Goal: Navigation & Orientation: Find specific page/section

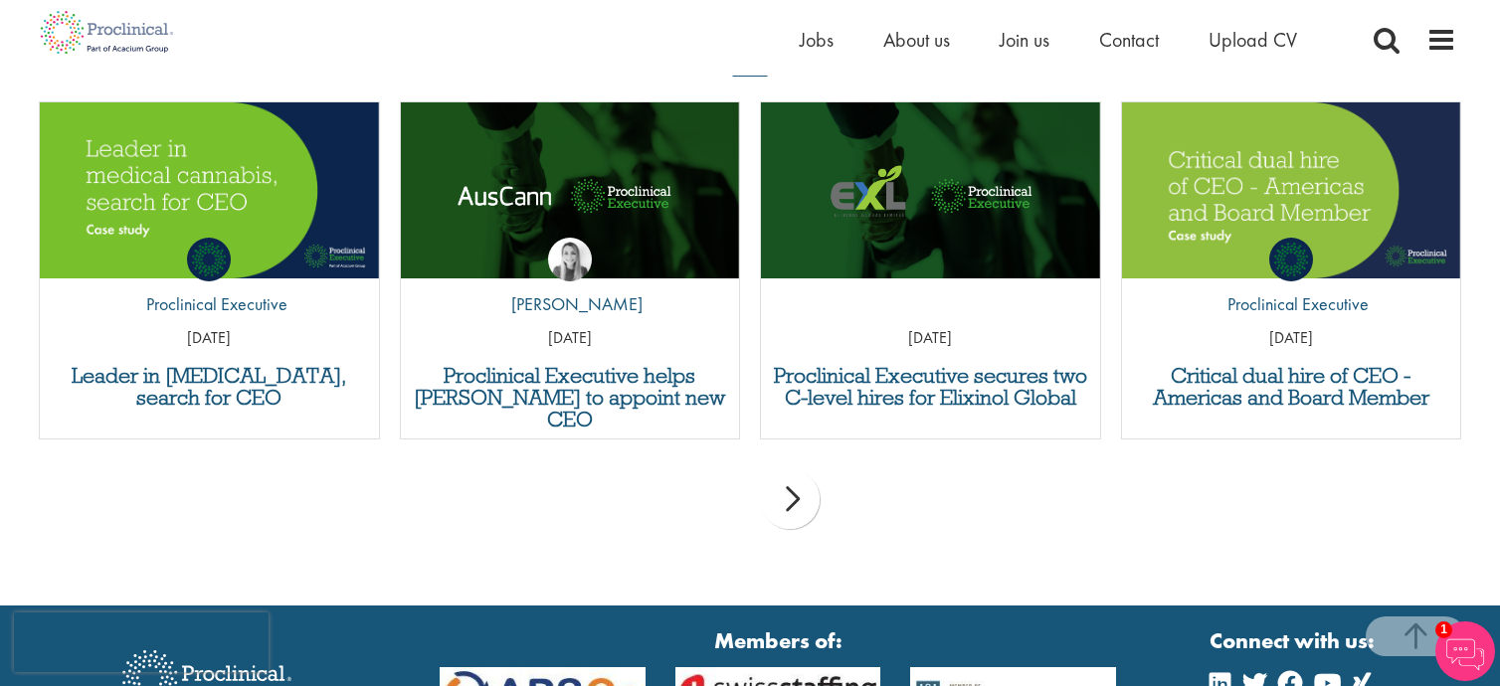
scroll to position [1611, 0]
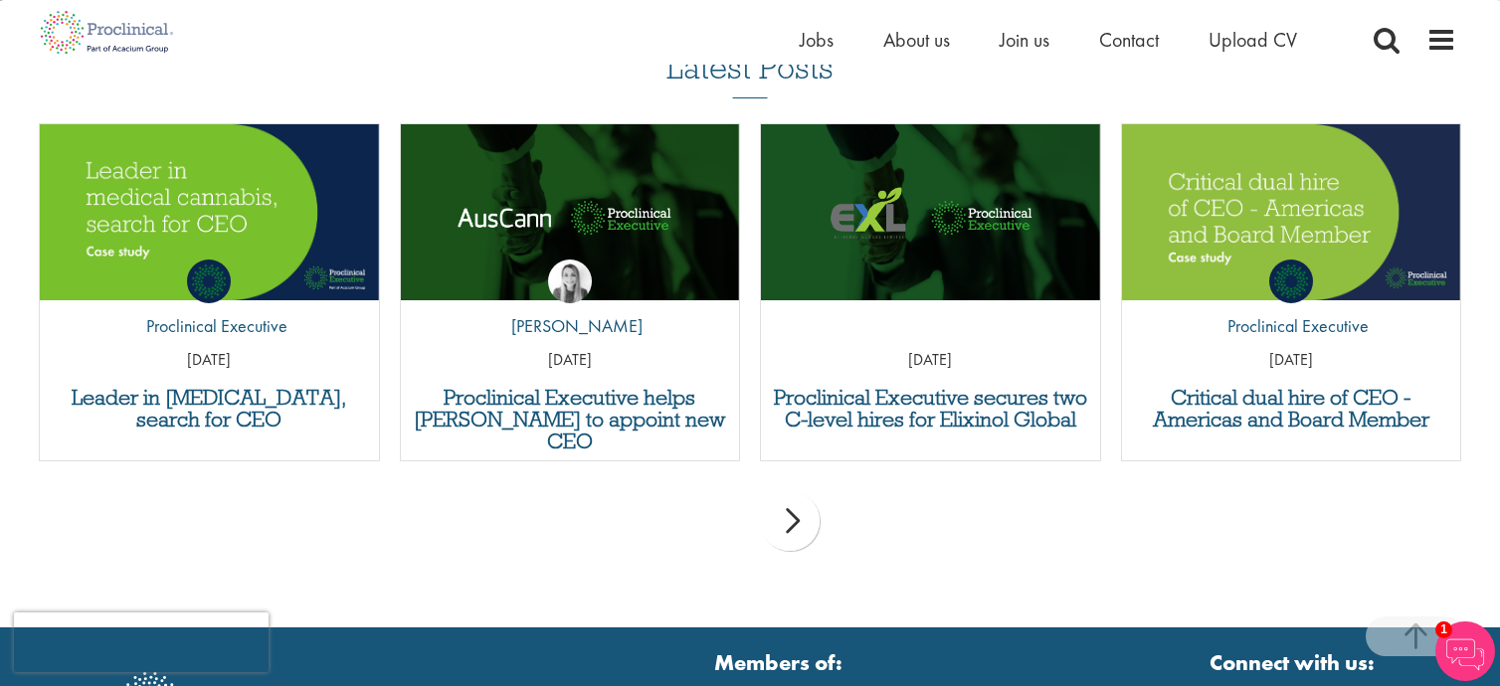
click at [785, 498] on div "next" at bounding box center [790, 521] width 60 height 60
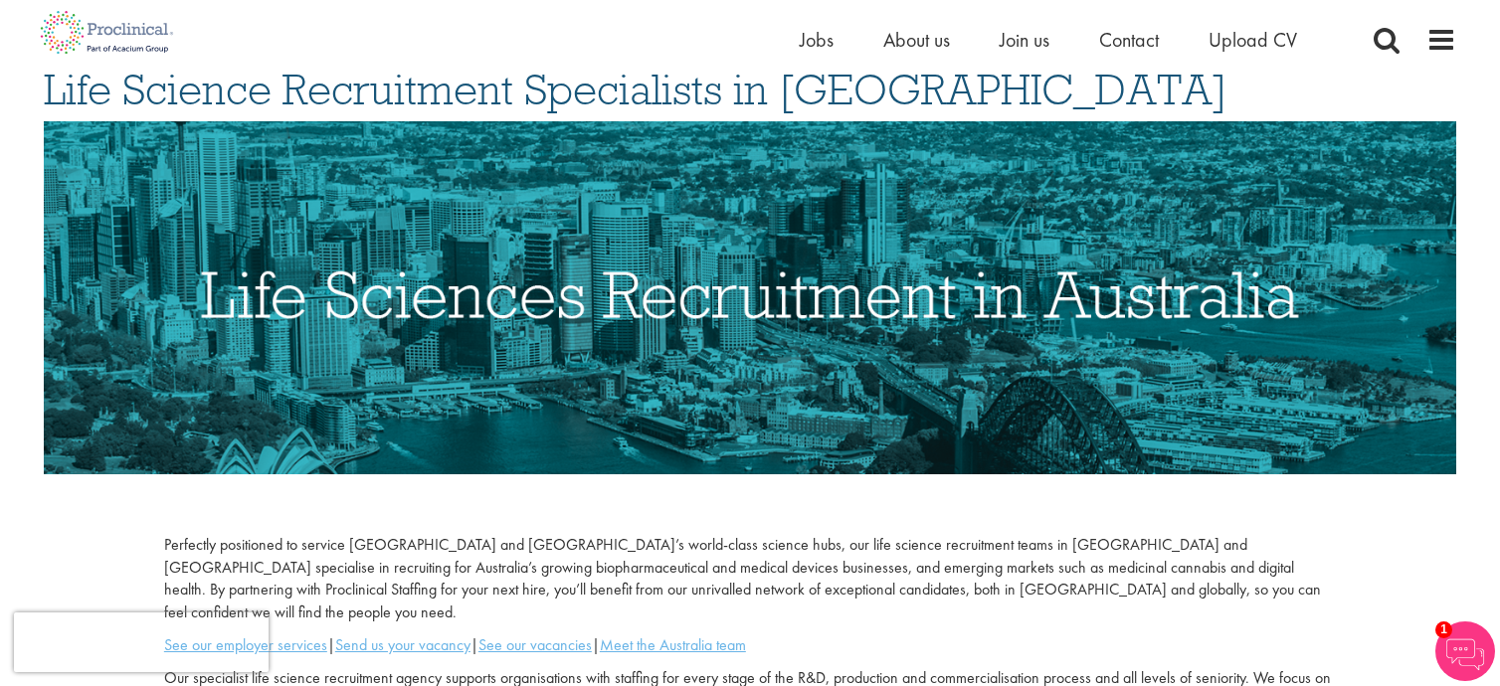
scroll to position [0, 0]
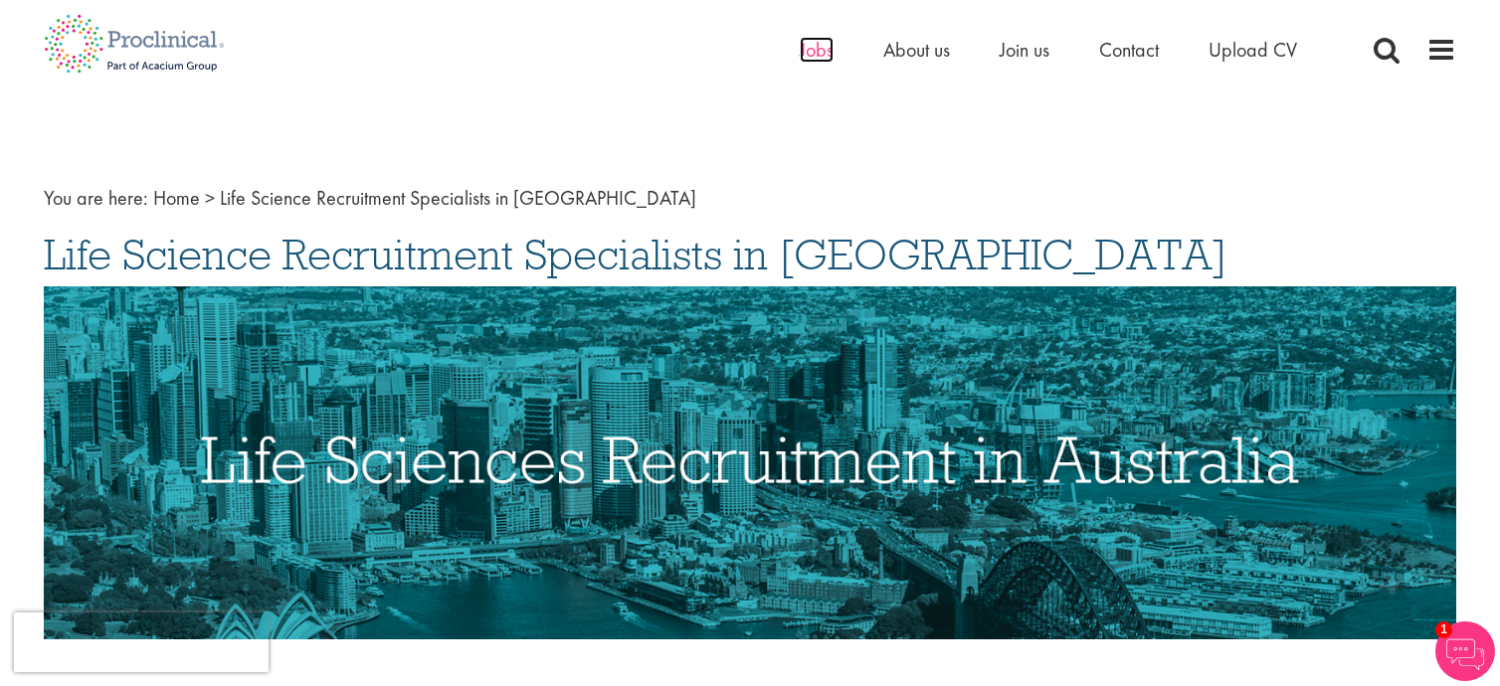
click at [815, 51] on span "Jobs" at bounding box center [817, 50] width 34 height 26
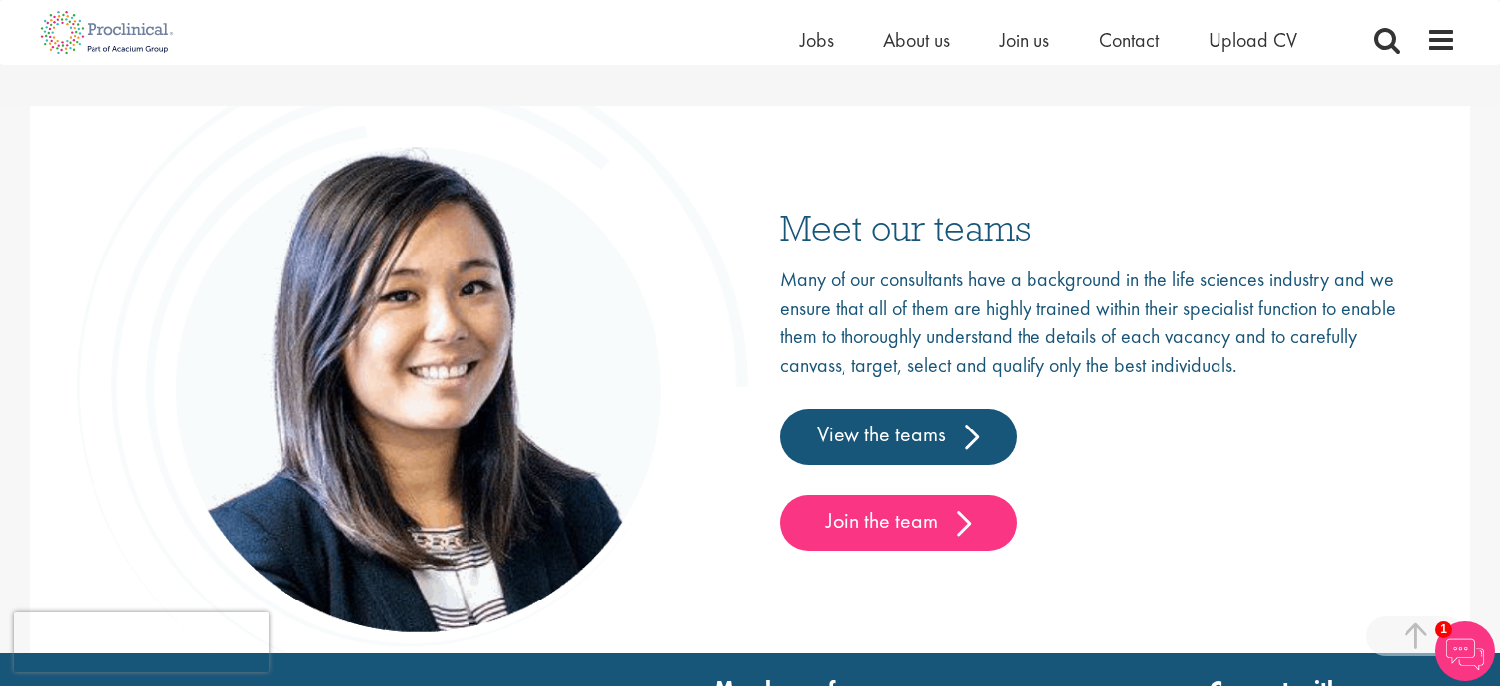
scroll to position [2875, 0]
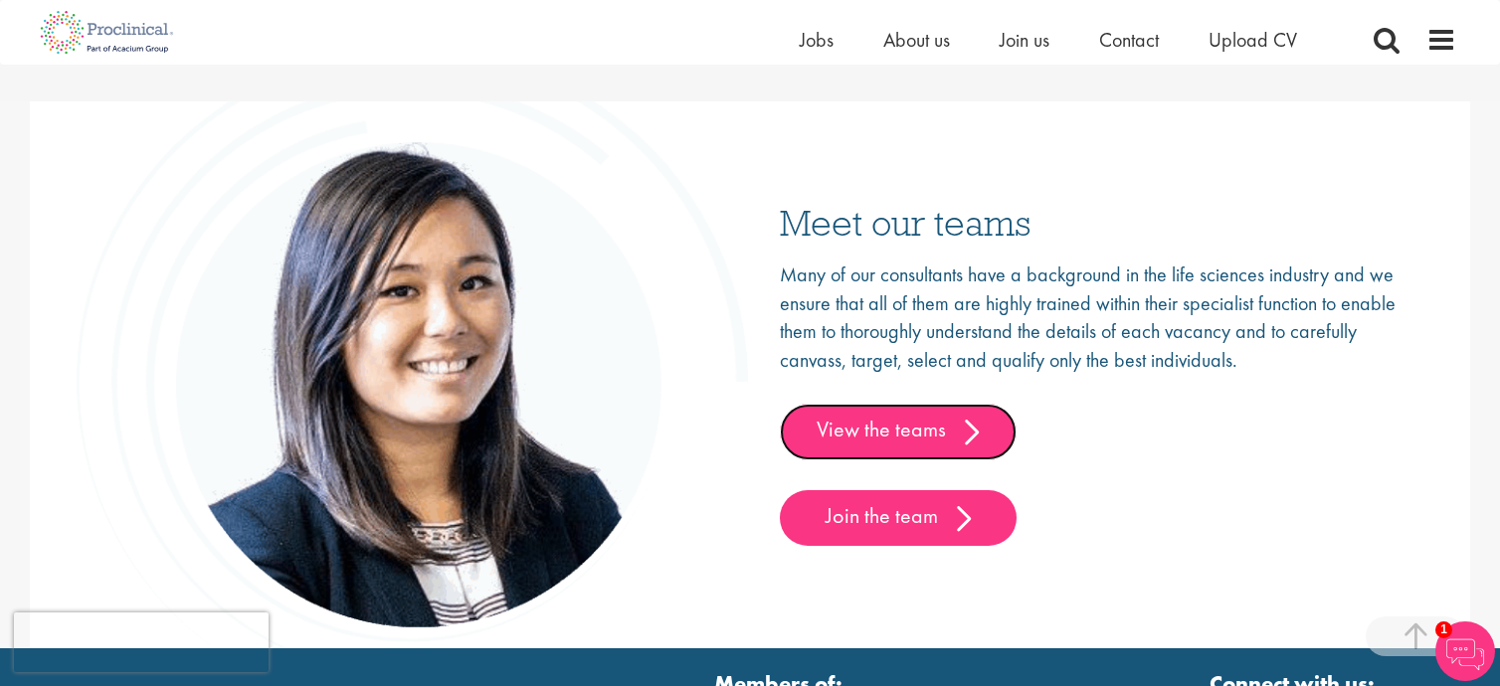
click at [931, 445] on link "View the teams" at bounding box center [898, 432] width 237 height 56
